Goal: Task Accomplishment & Management: Manage account settings

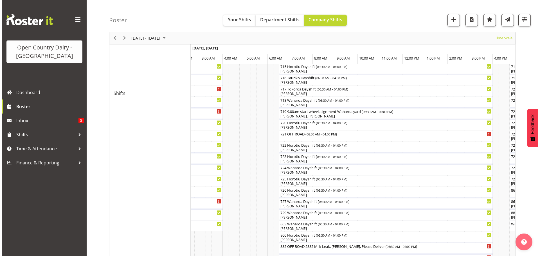
scroll to position [274, 0]
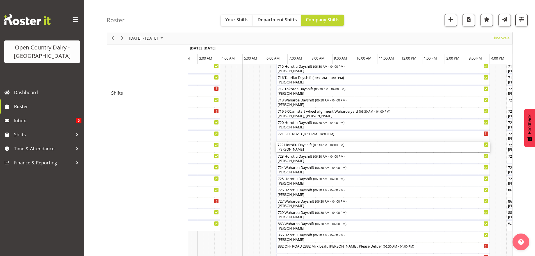
click at [309, 149] on div "[PERSON_NAME]" at bounding box center [383, 149] width 211 height 5
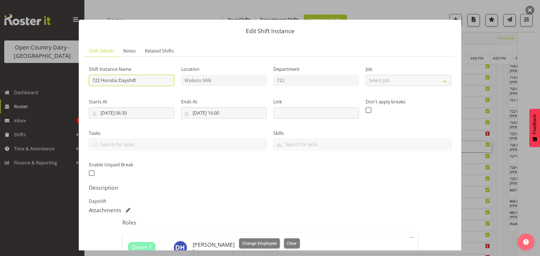
click at [150, 79] on input "722 Horotiu Dayshift" at bounding box center [131, 80] width 85 height 11
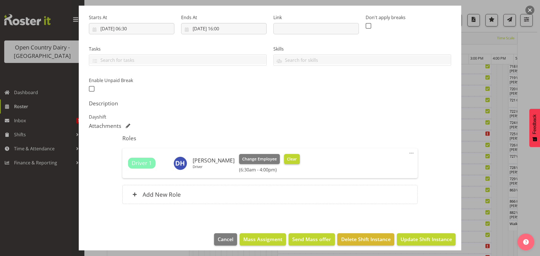
type input "722 OFF ROAD Pro Mech"
click at [287, 158] on span "Clear" at bounding box center [292, 159] width 10 height 6
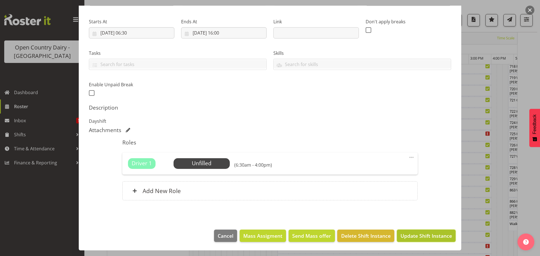
click at [429, 236] on span "Update Shift Instance" at bounding box center [425, 235] width 51 height 7
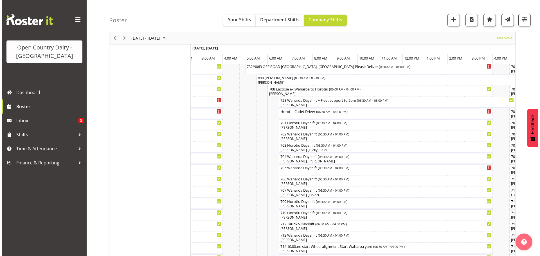
scroll to position [77, 0]
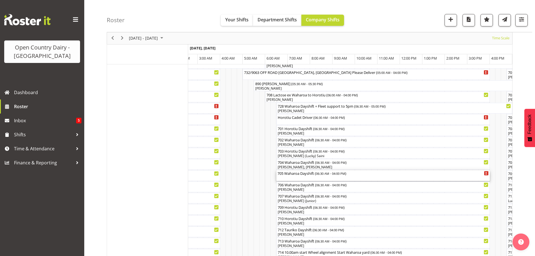
click at [299, 179] on div "705 Waharoa Dayshift ( 06:30 AM - 04:00 PM )" at bounding box center [383, 175] width 211 height 11
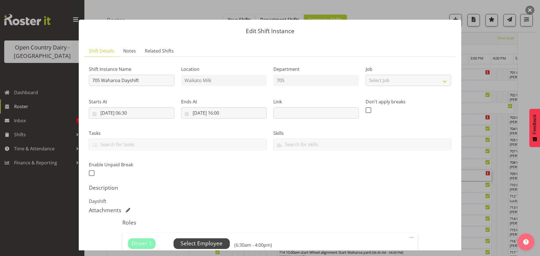
click at [204, 241] on span "Select Employee" at bounding box center [201, 243] width 42 height 8
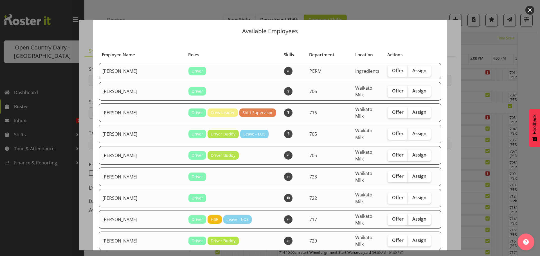
click at [412, 195] on span "Assign" at bounding box center [419, 198] width 14 height 6
click at [410, 196] on input "Assign" at bounding box center [409, 198] width 4 height 4
checkbox input "true"
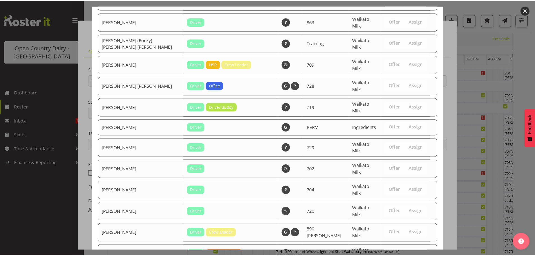
scroll to position [781, 0]
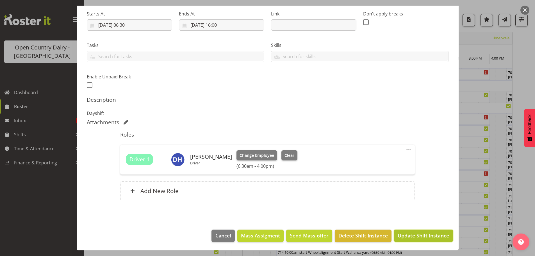
click at [419, 236] on span "Update Shift Instance" at bounding box center [423, 235] width 51 height 7
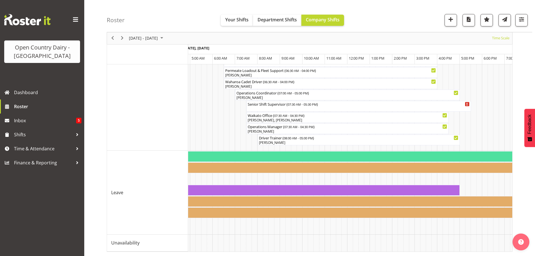
scroll to position [0, 1235]
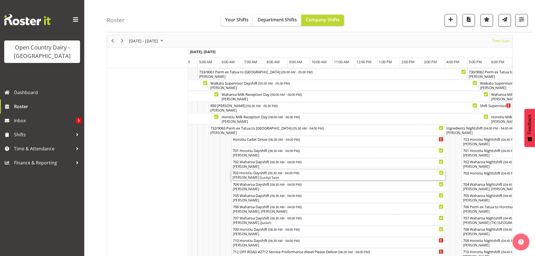
click at [276, 177] on div "[PERSON_NAME] (Lucky) Saini" at bounding box center [338, 177] width 211 height 5
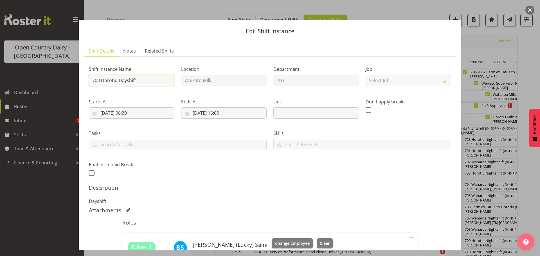
click at [142, 81] on input "703 Horotiu Dayshift" at bounding box center [131, 80] width 85 height 11
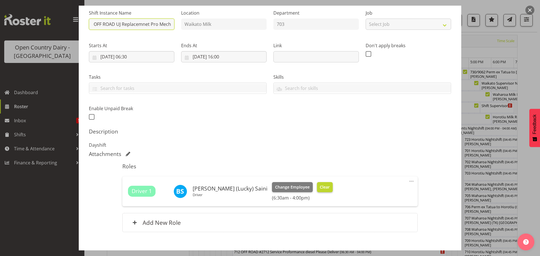
type input "703 OFF ROAD UJ Replacemnet Pro Mech"
click at [320, 185] on span "Clear" at bounding box center [325, 187] width 10 height 6
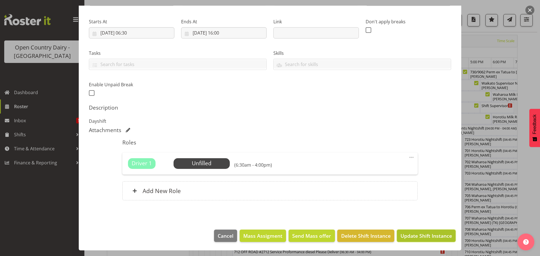
click at [422, 235] on span "Update Shift Instance" at bounding box center [425, 235] width 51 height 7
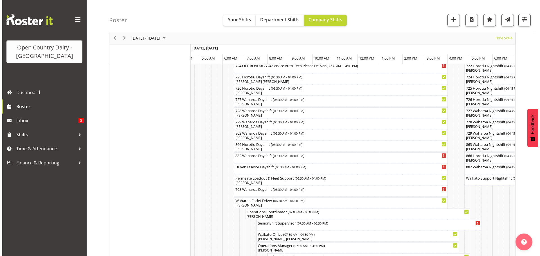
scroll to position [358, 0]
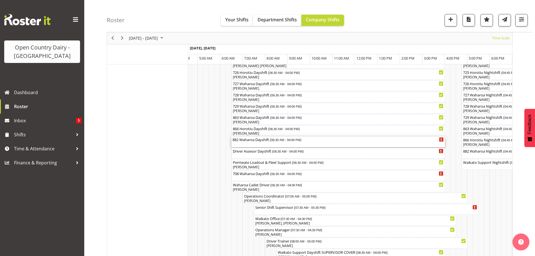
click at [256, 143] on div "882 Waharoa Dayshift ( 06:30 AM - 04:00 PM )" at bounding box center [338, 142] width 211 height 11
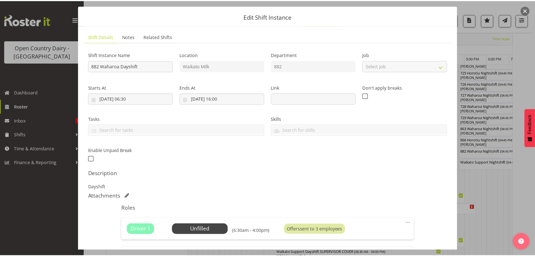
scroll to position [80, 0]
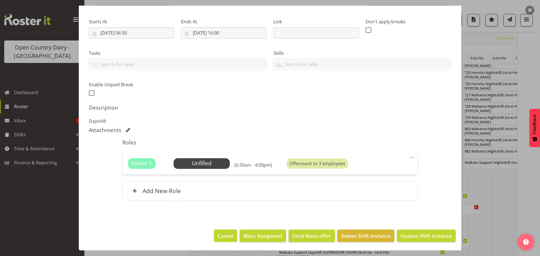
click at [223, 235] on span "Cancel" at bounding box center [226, 235] width 16 height 7
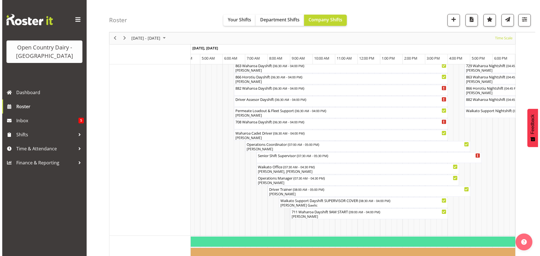
scroll to position [414, 0]
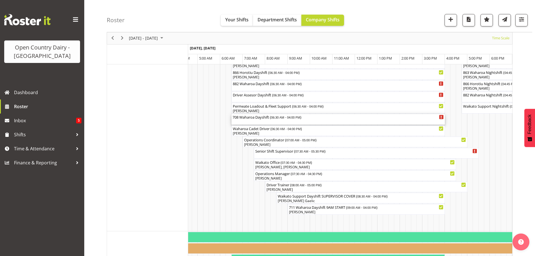
click at [257, 121] on div "708 Waharoa Dayshift ( 06:30 AM - 04:00 PM )" at bounding box center [338, 119] width 211 height 11
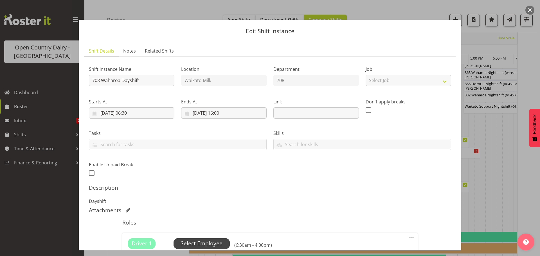
click at [202, 244] on span "Select Employee" at bounding box center [201, 243] width 42 height 8
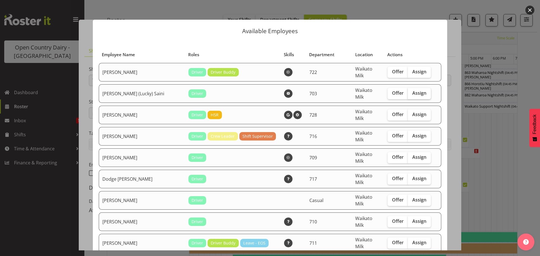
click at [412, 90] on span "Assign" at bounding box center [419, 93] width 14 height 6
click at [411, 91] on input "Assign" at bounding box center [409, 93] width 4 height 4
checkbox input "true"
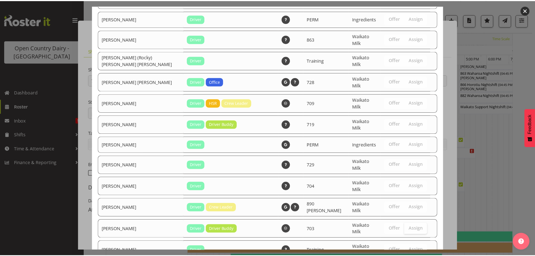
scroll to position [590, 0]
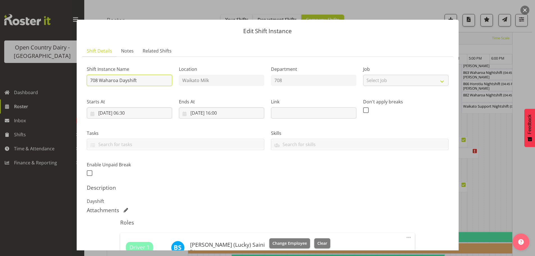
click at [148, 82] on input "708 Waharoa Dayshift" at bounding box center [129, 80] width 85 height 11
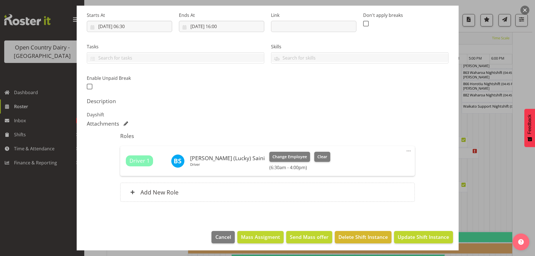
scroll to position [88, 0]
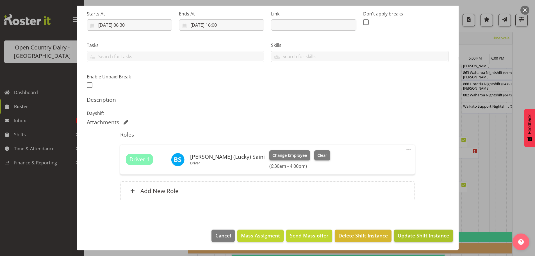
type input "[STREET_ADDRESS] from [GEOGRAPHIC_DATA]"
click at [418, 234] on span "Update Shift Instance" at bounding box center [423, 235] width 51 height 7
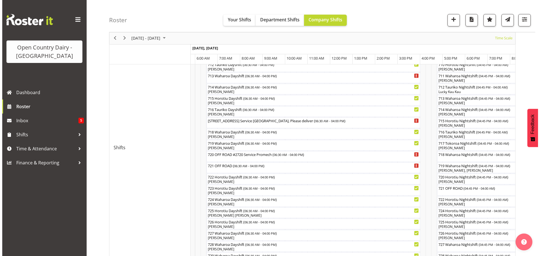
scroll to position [218, 0]
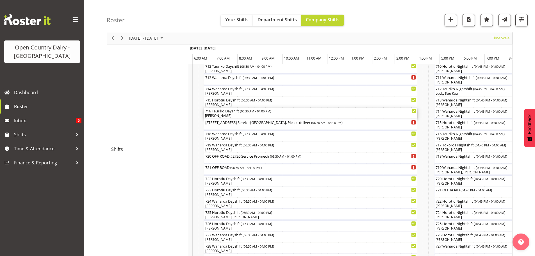
click at [249, 115] on div "[PERSON_NAME]" at bounding box center [310, 115] width 211 height 5
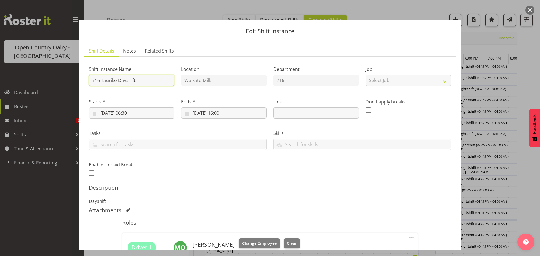
click at [146, 83] on input "716 Tauriko Dayshift" at bounding box center [131, 80] width 85 height 11
type input "716 OFF [GEOGRAPHIC_DATA] FROM [GEOGRAPHIC_DATA]"
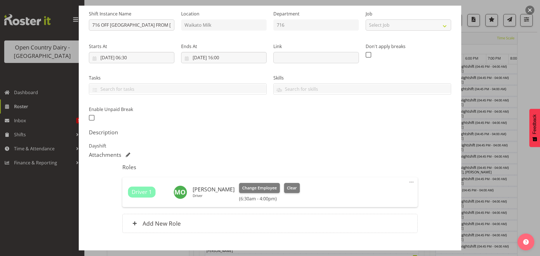
scroll to position [88, 0]
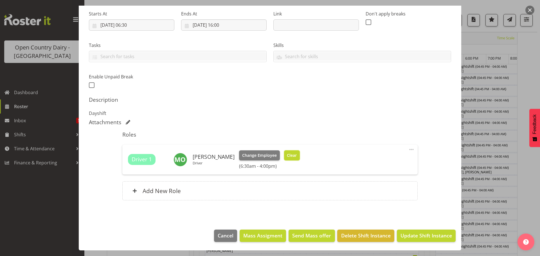
click at [295, 156] on span "Clear" at bounding box center [292, 155] width 10 height 6
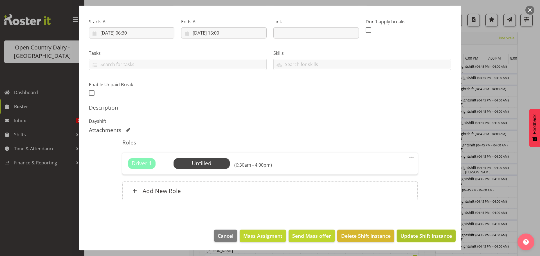
click at [420, 235] on span "Update Shift Instance" at bounding box center [425, 235] width 51 height 7
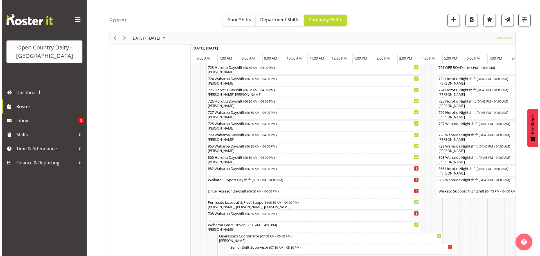
scroll to position [358, 0]
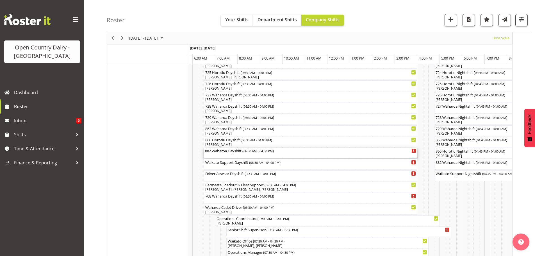
click at [231, 154] on div "882 Waharoa Dayshift ( 06:30 AM - 04:00 PM )" at bounding box center [310, 153] width 211 height 11
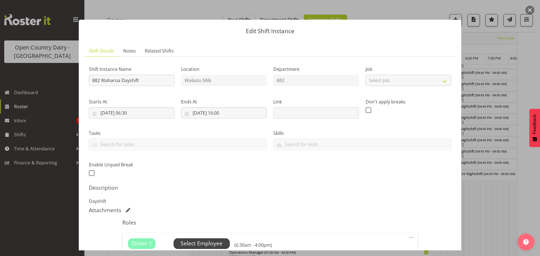
click at [196, 242] on span "Select Employee" at bounding box center [201, 243] width 42 height 8
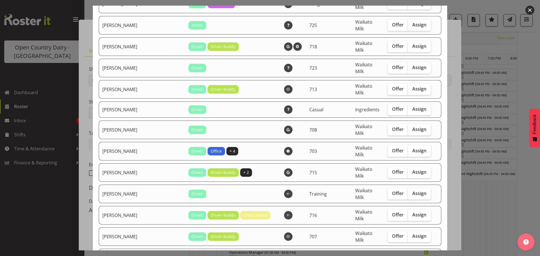
scroll to position [646, 0]
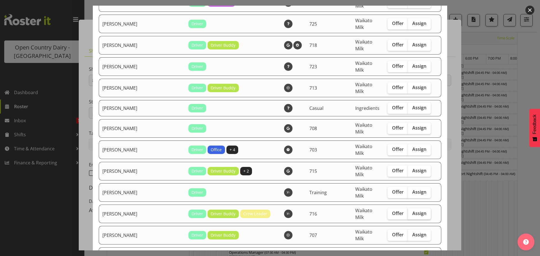
click at [413, 210] on span "Assign" at bounding box center [419, 213] width 14 height 6
click at [411, 212] on input "Assign" at bounding box center [409, 214] width 4 height 4
checkbox input "true"
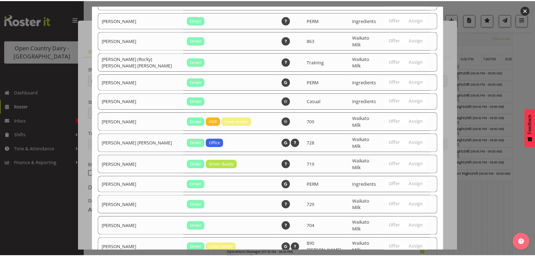
scroll to position [972, 0]
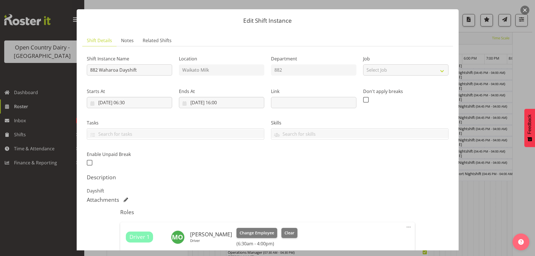
scroll to position [4, 0]
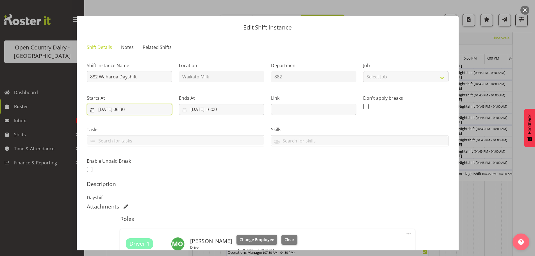
click at [133, 109] on input "[DATE] 06:30" at bounding box center [129, 109] width 85 height 11
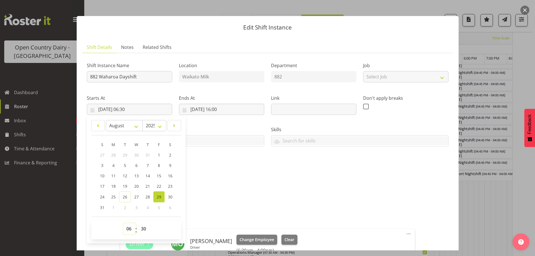
drag, startPoint x: 129, startPoint y: 228, endPoint x: 129, endPoint y: 223, distance: 4.5
click at [129, 227] on select "00 01 02 03 04 05 06 07 08 09 10 11 12 13 14 15 16 17 18 19 20 21 22 23" at bounding box center [129, 228] width 13 height 11
select select "9"
click at [123, 223] on select "00 01 02 03 04 05 06 07 08 09 10 11 12 13 14 15 16 17 18 19 20 21 22 23" at bounding box center [129, 228] width 13 height 11
type input "[DATE] 09:30"
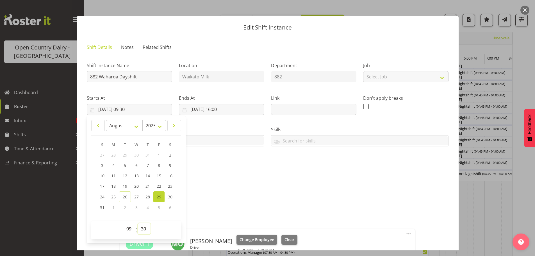
drag, startPoint x: 143, startPoint y: 228, endPoint x: 143, endPoint y: 223, distance: 5.1
click at [143, 228] on select "00 01 02 03 04 05 06 07 08 09 10 11 12 13 14 15 16 17 18 19 20 21 22 23 24 25 2…" at bounding box center [144, 228] width 13 height 11
select select "0"
click at [138, 223] on select "00 01 02 03 04 05 06 07 08 09 10 11 12 13 14 15 16 17 18 19 20 21 22 23 24 25 2…" at bounding box center [144, 228] width 13 height 11
type input "[DATE] 09:00"
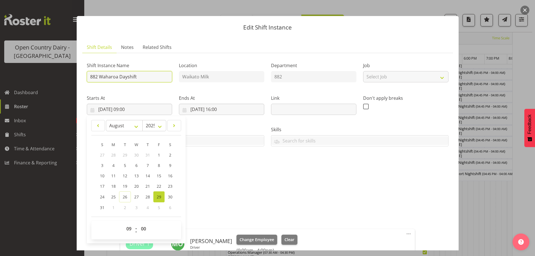
click at [148, 78] on input "882 Waharoa Dayshift" at bounding box center [129, 76] width 85 height 11
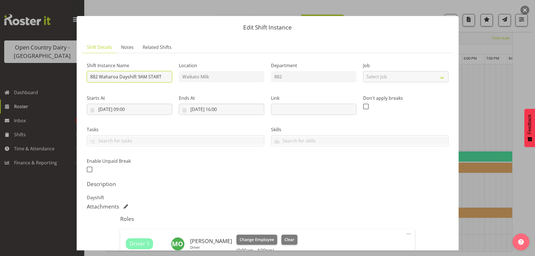
scroll to position [499, 0]
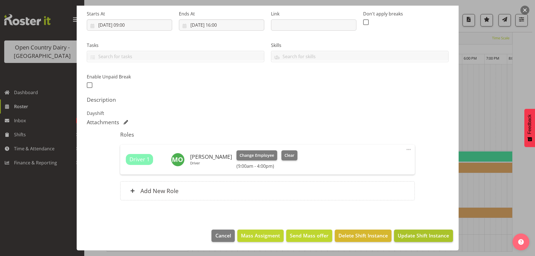
type input "882 Waharoa Dayshift 9AM START"
click at [417, 235] on span "Update Shift Instance" at bounding box center [423, 235] width 51 height 7
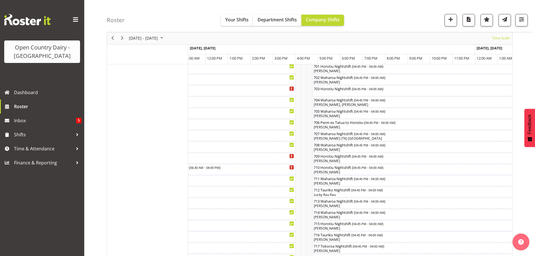
scroll to position [329, 0]
